Goal: Transaction & Acquisition: Obtain resource

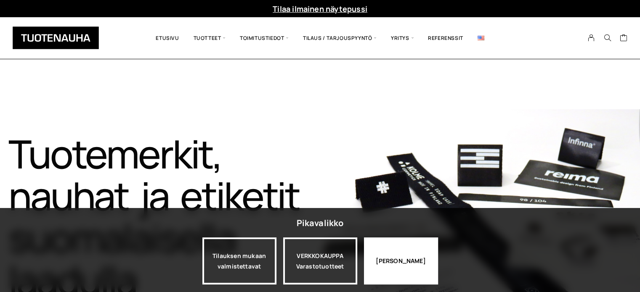
click at [385, 252] on div "Jatka katselua" at bounding box center [401, 261] width 74 height 47
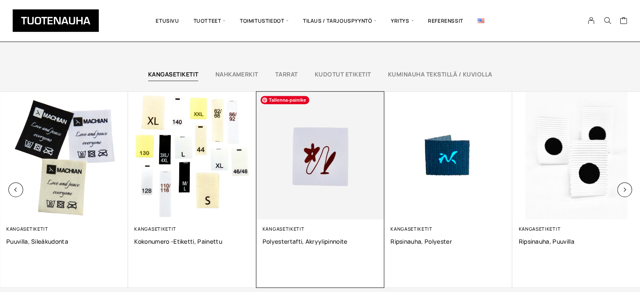
scroll to position [589, 0]
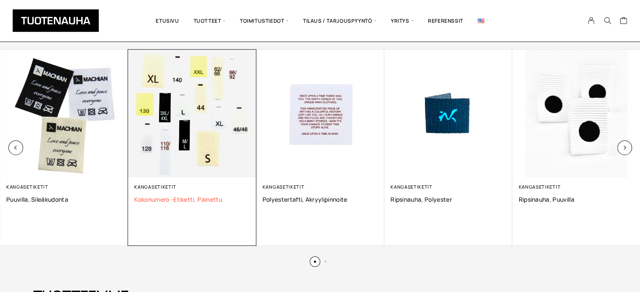
click at [151, 200] on span "Kokonumero -etiketti, Painettu" at bounding box center [191, 200] width 115 height 8
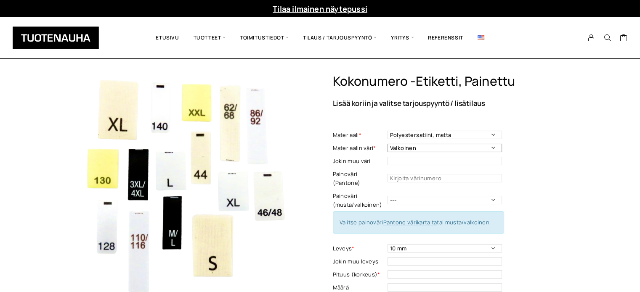
click at [390, 148] on select "Valkoinen Musta" at bounding box center [444, 148] width 114 height 8
click at [397, 135] on select "Polyestersatiini, matta Polyestersatiini, kiiltävä Ekologinen polyestersatiini …" at bounding box center [444, 135] width 114 height 8
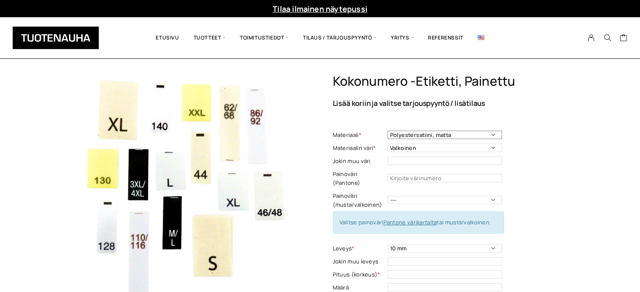
select select "Rispaantumaton kangas, matta"
click at [387, 131] on select "Polyestersatiini, matta Polyestersatiini, kiiltävä Ekologinen polyestersatiini …" at bounding box center [444, 135] width 114 height 8
click at [410, 148] on select "Valkoinen Musta" at bounding box center [444, 148] width 114 height 8
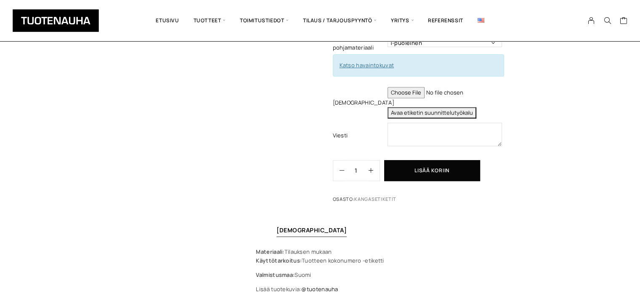
scroll to position [463, 0]
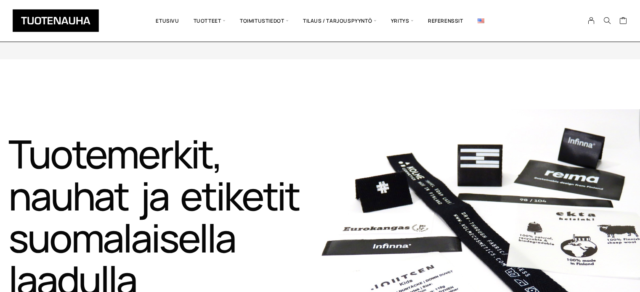
scroll to position [589, 0]
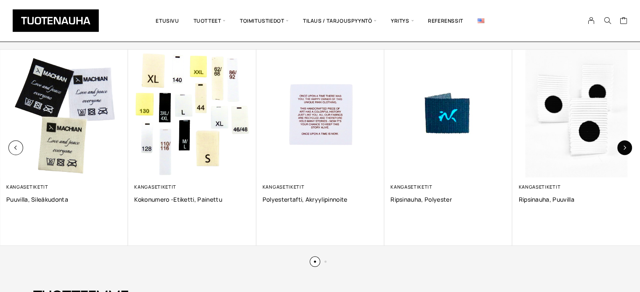
click at [626, 148] on icon "button" at bounding box center [624, 148] width 5 height 5
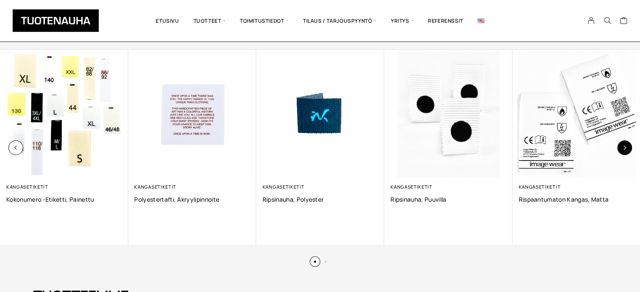
click at [626, 148] on icon "button" at bounding box center [624, 148] width 5 height 5
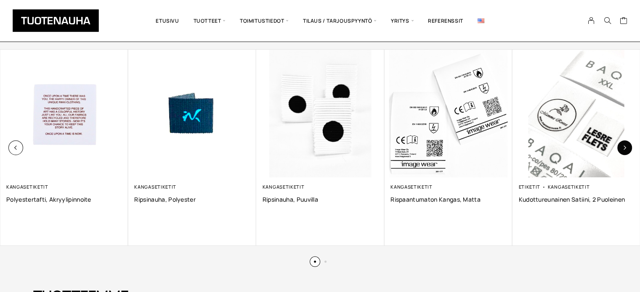
click at [626, 148] on icon "button" at bounding box center [624, 148] width 5 height 5
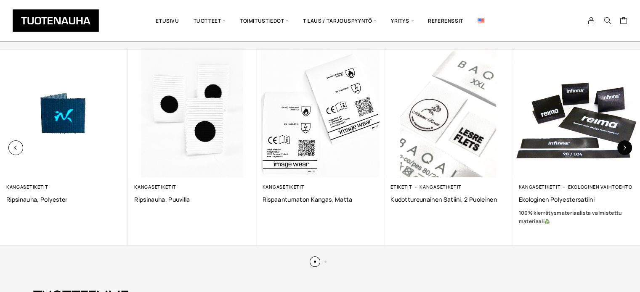
click at [626, 148] on icon "button" at bounding box center [624, 148] width 5 height 5
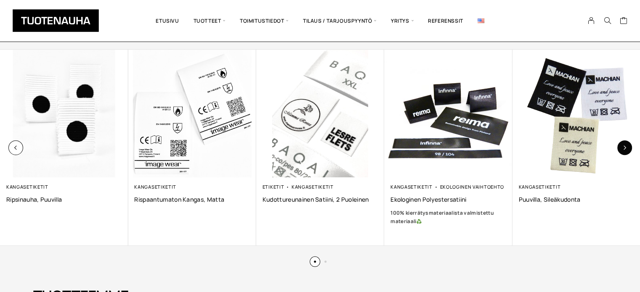
click at [626, 148] on icon "button" at bounding box center [624, 148] width 5 height 5
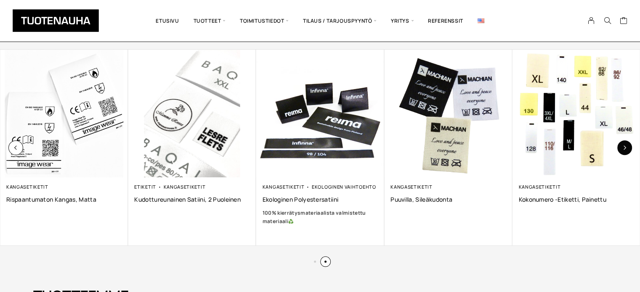
click at [626, 148] on icon "button" at bounding box center [624, 148] width 5 height 5
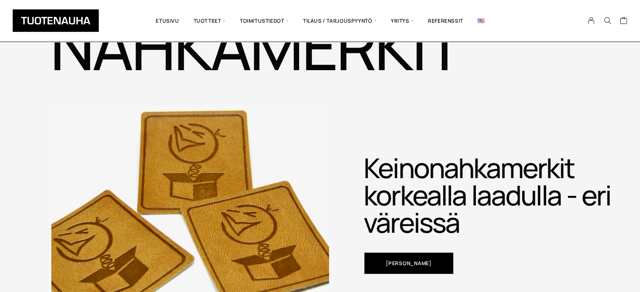
scroll to position [1851, 0]
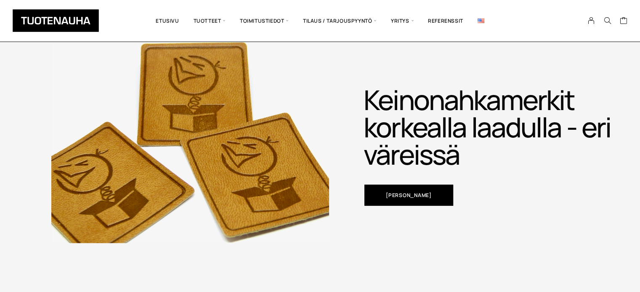
click at [418, 189] on link "[PERSON_NAME]" at bounding box center [408, 195] width 88 height 21
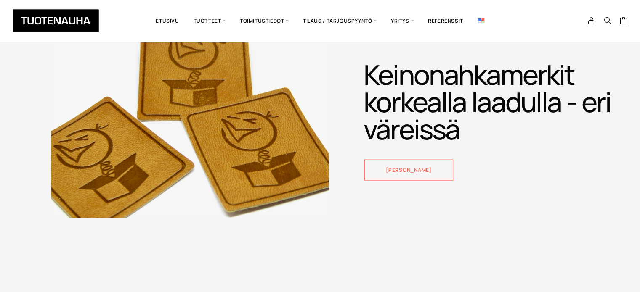
scroll to position [1882, 0]
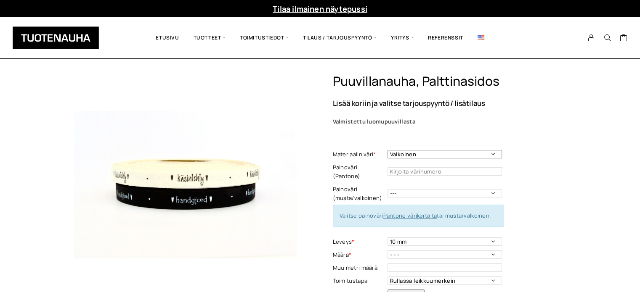
click at [399, 154] on select "Valkoinen Luonnonvalkoinen Musta" at bounding box center [444, 154] width 114 height 8
select select "Luonnonvalkoinen"
click at [387, 150] on select "Valkoinen Luonnonvalkoinen Musta" at bounding box center [444, 154] width 114 height 8
click at [404, 156] on select "Valkoinen Luonnonvalkoinen Musta" at bounding box center [444, 154] width 114 height 8
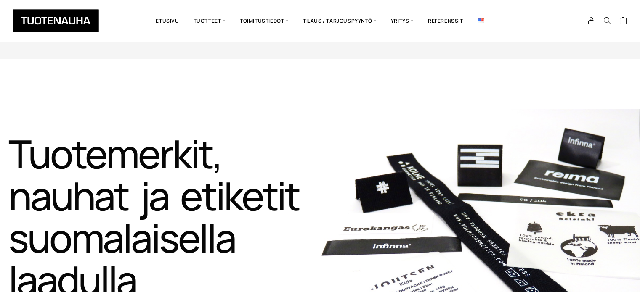
scroll to position [1882, 0]
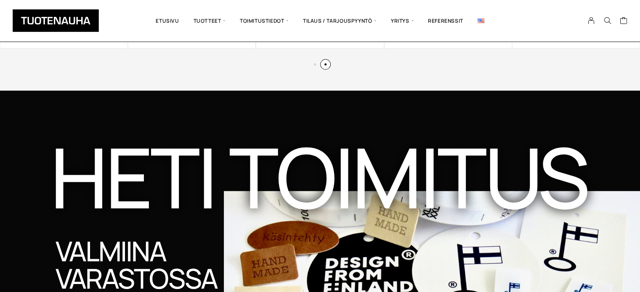
scroll to position [2353, 0]
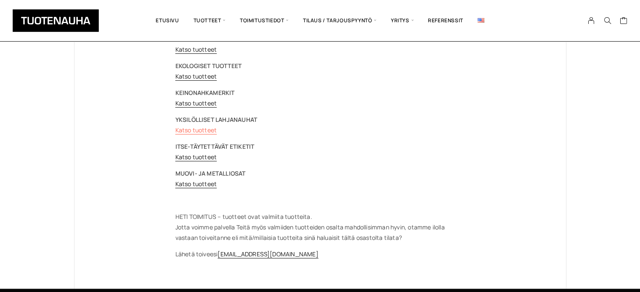
scroll to position [126, 0]
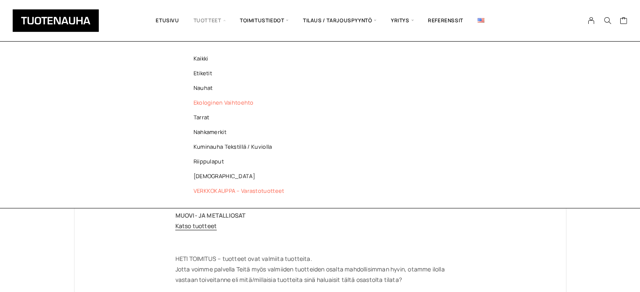
click at [200, 104] on link "Ekologinen vaihtoehto" at bounding box center [241, 102] width 122 height 15
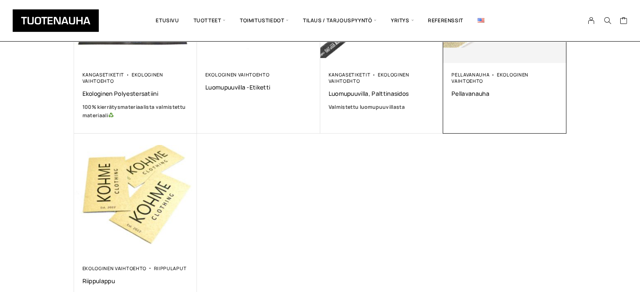
scroll to position [252, 0]
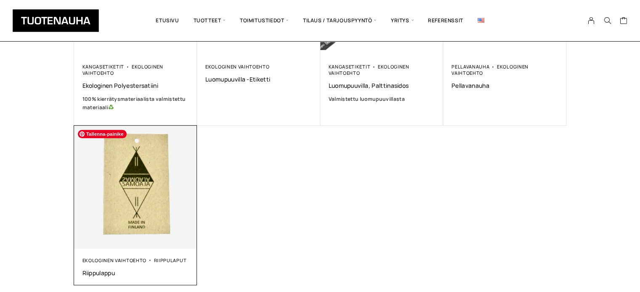
click at [154, 227] on img at bounding box center [135, 187] width 129 height 129
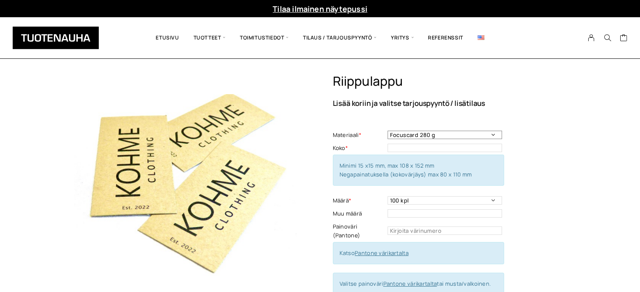
click at [496, 134] on select "Focuscard 280 g Offset 250-300 g Scandia White 270 g Silk 250-300 g Invercote C…" at bounding box center [444, 135] width 114 height 8
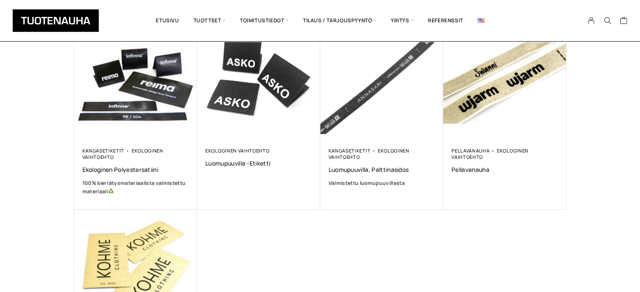
scroll to position [126, 0]
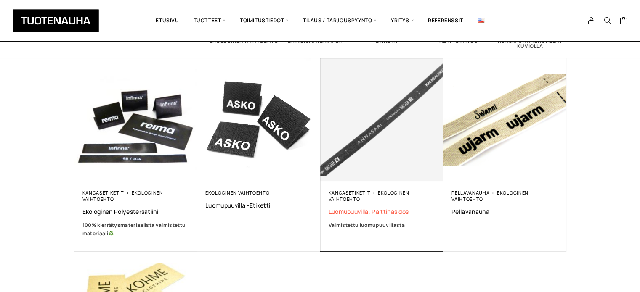
click at [396, 208] on span "Luomupuuvilla, palttinasidos" at bounding box center [382, 212] width 106 height 8
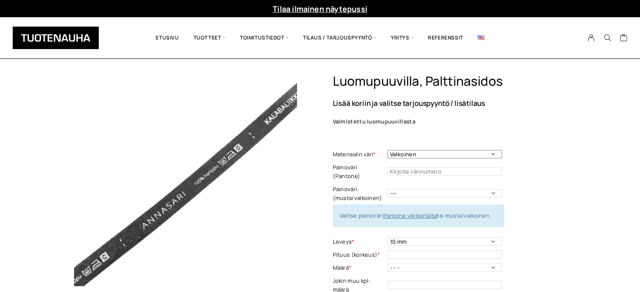
click at [421, 154] on select "Valkoinen Luonnonvalkoinen Musta" at bounding box center [444, 154] width 114 height 8
select select "Luonnonvalkoinen"
click at [387, 150] on select "Valkoinen Luonnonvalkoinen Musta" at bounding box center [444, 154] width 114 height 8
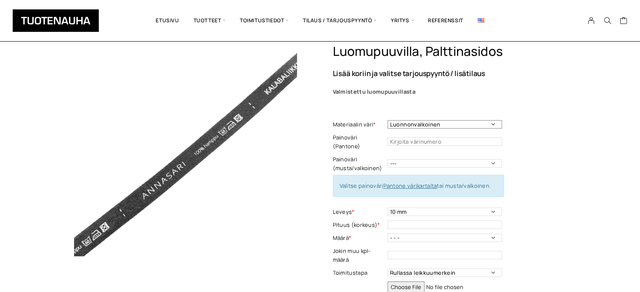
scroll to position [42, 0]
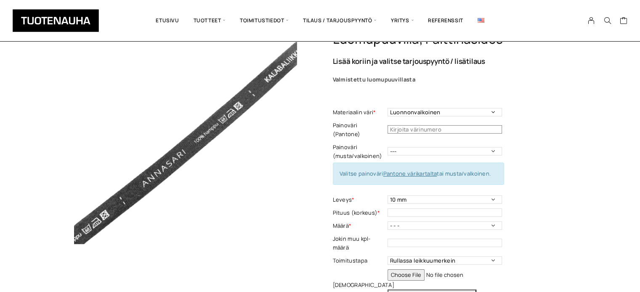
click at [420, 125] on input "text" at bounding box center [444, 129] width 114 height 8
click at [416, 147] on select "--- Musta Valkoinen" at bounding box center [444, 151] width 114 height 8
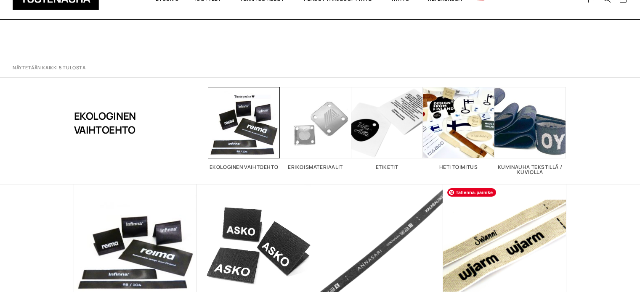
scroll to position [126, 0]
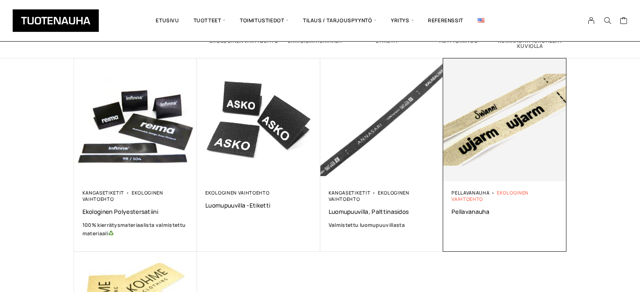
click at [525, 190] on link "Ekologinen vaihtoehto" at bounding box center [489, 196] width 77 height 13
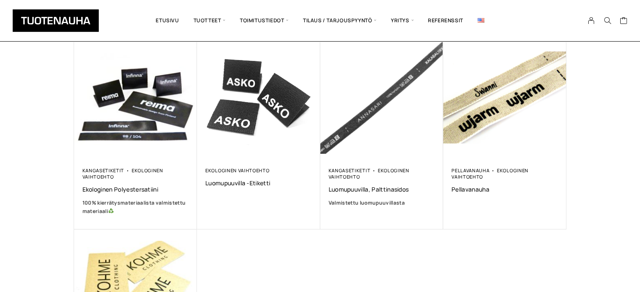
scroll to position [168, 0]
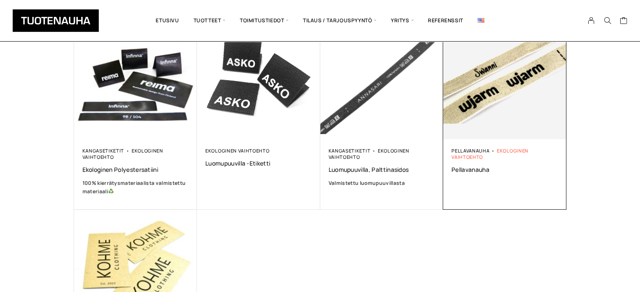
click at [500, 151] on link "Ekologinen vaihtoehto" at bounding box center [489, 154] width 77 height 13
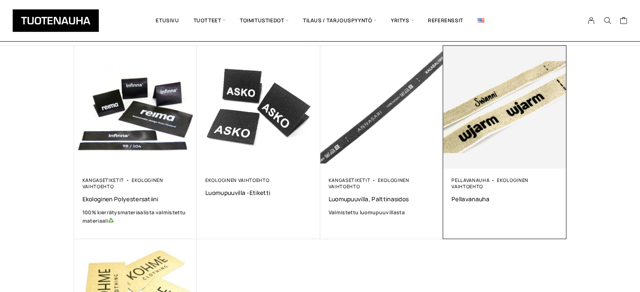
scroll to position [126, 0]
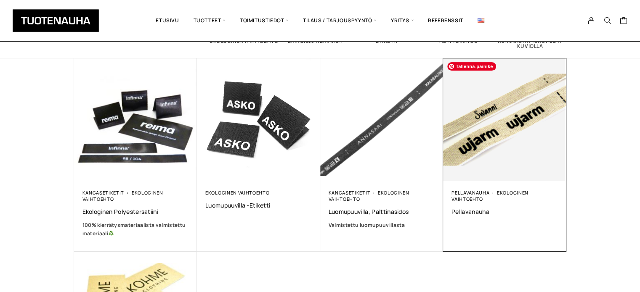
click at [500, 147] on img at bounding box center [504, 119] width 123 height 123
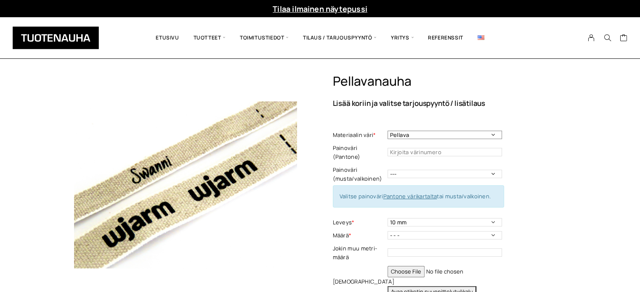
click at [490, 135] on select "Pellava" at bounding box center [444, 135] width 114 height 8
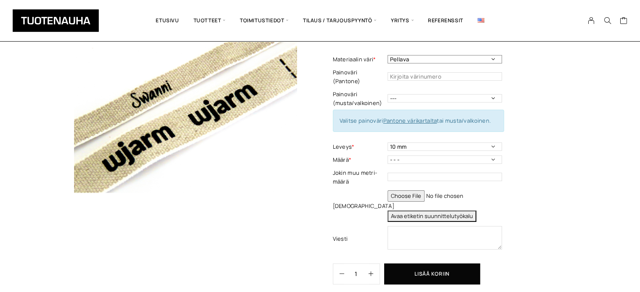
scroll to position [84, 0]
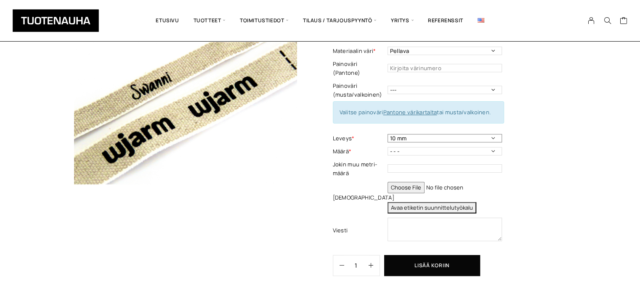
click at [493, 134] on select "10 mm 16 mm 25 mm 40 mm" at bounding box center [444, 138] width 114 height 8
click at [490, 147] on select "- - - 100 m 150 m 200 m" at bounding box center [444, 151] width 114 height 8
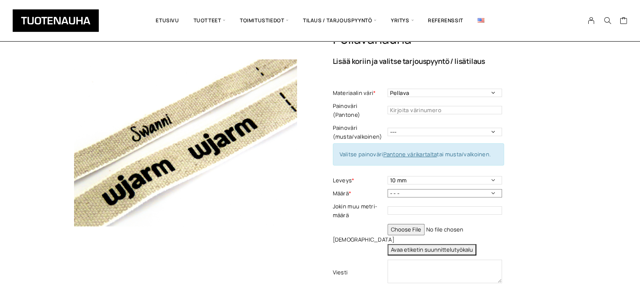
scroll to position [0, 0]
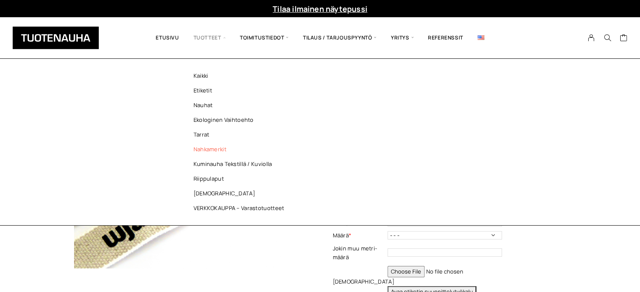
click at [212, 148] on link "Nahkamerkit" at bounding box center [241, 149] width 122 height 15
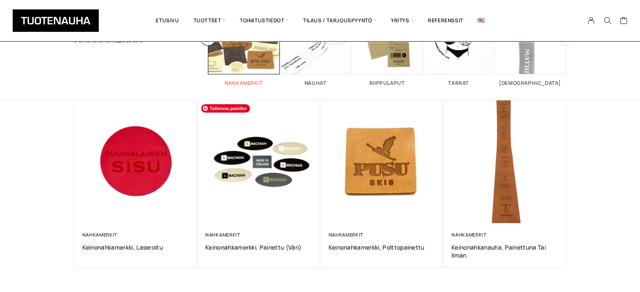
scroll to position [126, 0]
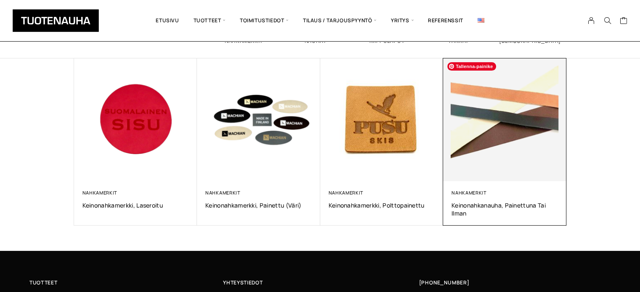
click at [474, 176] on img at bounding box center [504, 119] width 129 height 129
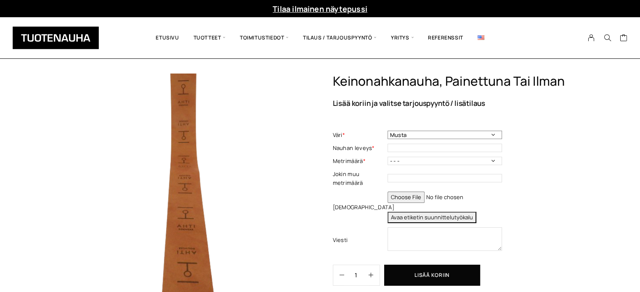
click at [475, 139] on select "Musta Harmaa Tummaruskea Keskiruskea Beige" at bounding box center [444, 135] width 114 height 8
select select "Keskiruskea"
click at [387, 139] on select "Musta Harmaa Tummaruskea Keskiruskea Beige" at bounding box center [444, 135] width 114 height 8
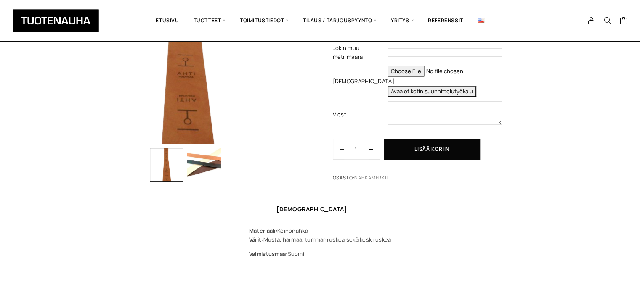
scroll to position [168, 0]
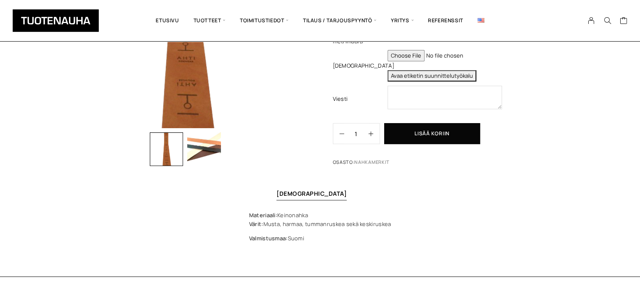
click at [203, 142] on img "button" at bounding box center [204, 149] width 34 height 34
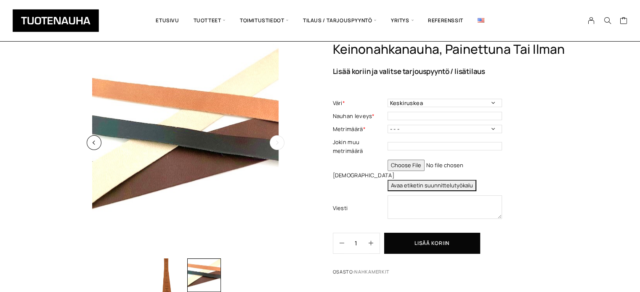
scroll to position [42, 0]
click at [404, 107] on select "Musta Harmaa Tummaruskea Keskiruskea Beige" at bounding box center [444, 103] width 114 height 8
click at [387, 107] on select "Musta Harmaa Tummaruskea Keskiruskea Beige" at bounding box center [444, 103] width 114 height 8
click at [428, 120] on input "text" at bounding box center [444, 116] width 114 height 8
click at [427, 133] on select "- - - 50 m 100 m 150 m" at bounding box center [444, 129] width 114 height 8
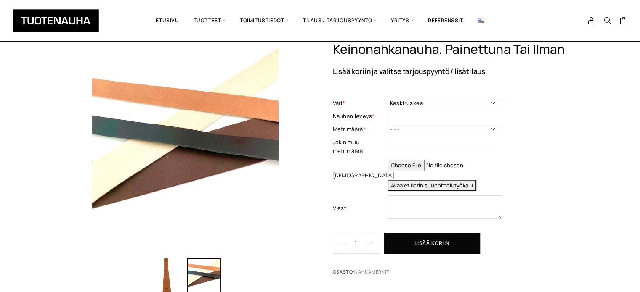
click at [427, 133] on select "- - - 50 m 100 m 150 m" at bounding box center [444, 129] width 114 height 8
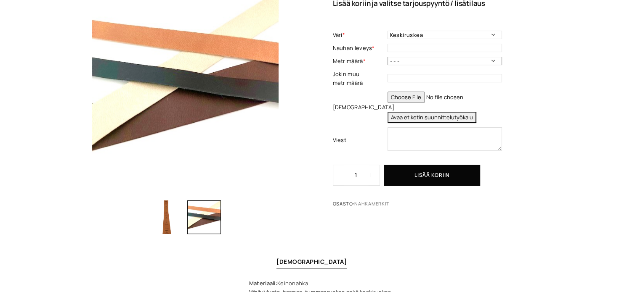
scroll to position [0, 0]
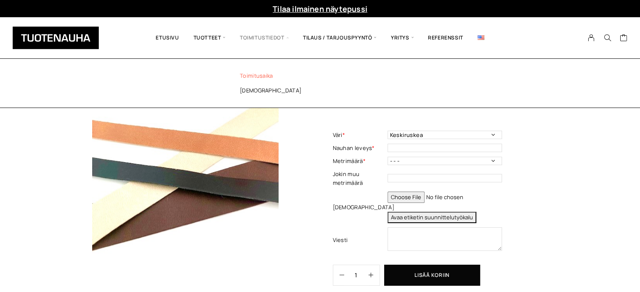
click at [258, 72] on link "Toimitusaika" at bounding box center [287, 76] width 122 height 15
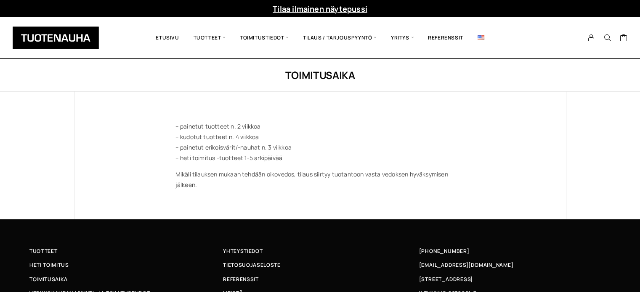
click at [288, 9] on link "Tilaa ilmainen näytepussi" at bounding box center [320, 9] width 95 height 10
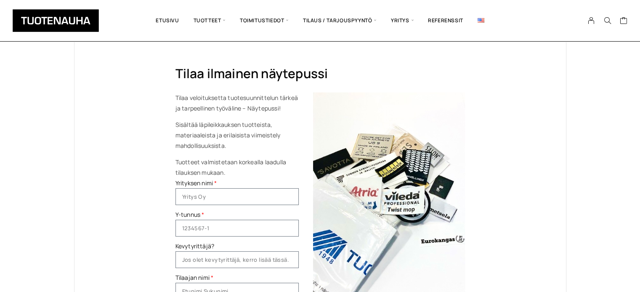
scroll to position [42, 0]
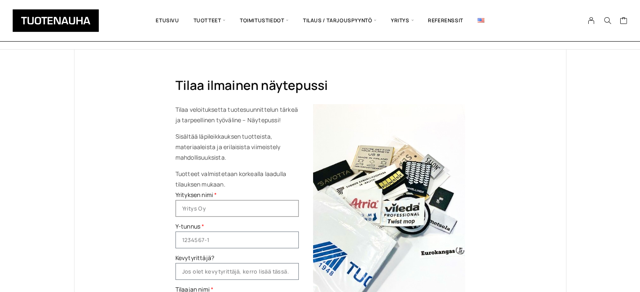
click at [228, 205] on input "Yrityksen nimi" at bounding box center [236, 208] width 123 height 17
type input "Salon seudun koulutuskuntayhtymä / tekstiili- ja muotala"
click at [251, 238] on input "Y-tunnus" at bounding box center [236, 240] width 123 height 17
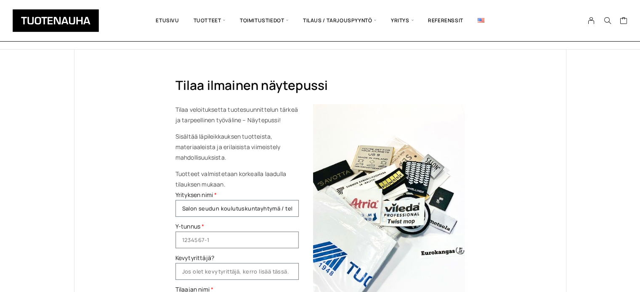
paste input "0139545-4"
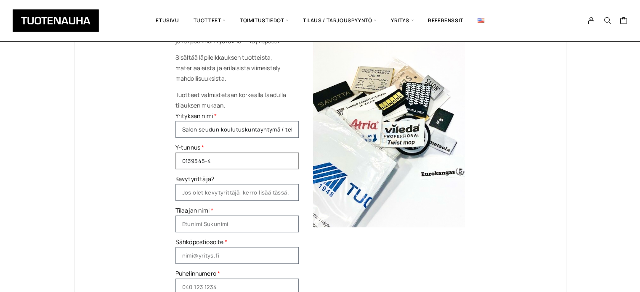
scroll to position [126, 0]
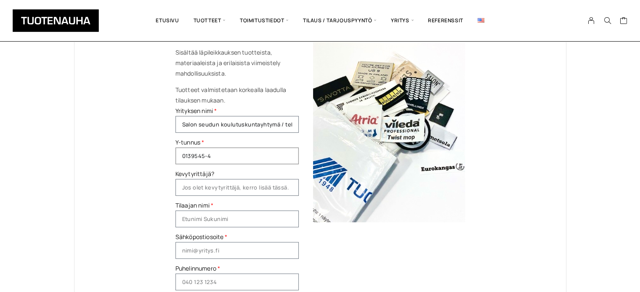
type input "0139545-4"
click at [252, 217] on input "Tilaajan nimi" at bounding box center [236, 219] width 123 height 17
type input "T"
type input "Tuulia Ryhänen"
click at [247, 244] on input "Sähköpostiosoite" at bounding box center [236, 250] width 123 height 17
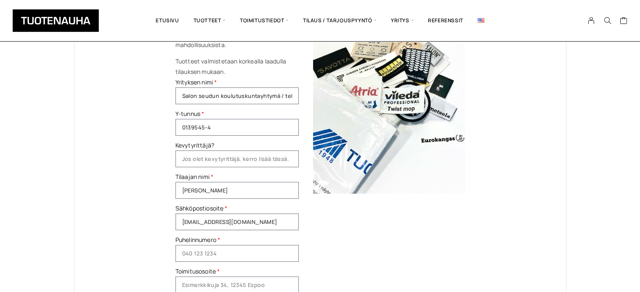
scroll to position [168, 0]
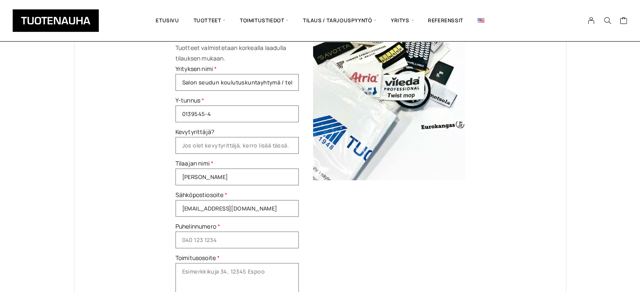
type input "tuulia.ryhanen@sskky.fi"
click at [249, 239] on input "Puhelinnumero" at bounding box center [236, 240] width 123 height 17
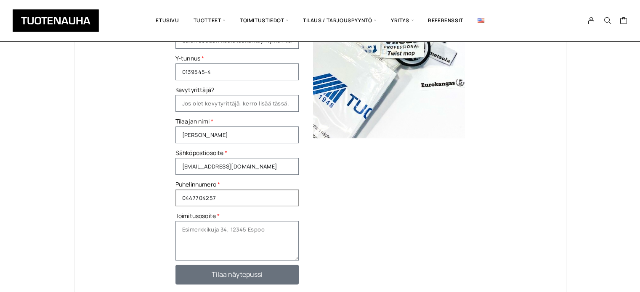
type input "0447704257"
click at [250, 238] on textarea "Toimitusosoite" at bounding box center [236, 241] width 123 height 40
type textarea "Hyvoninkatu 1, 24240 Salo"
click at [264, 271] on span "Tilaa näytepussi" at bounding box center [237, 274] width 98 height 7
